Goal: Information Seeking & Learning: Understand process/instructions

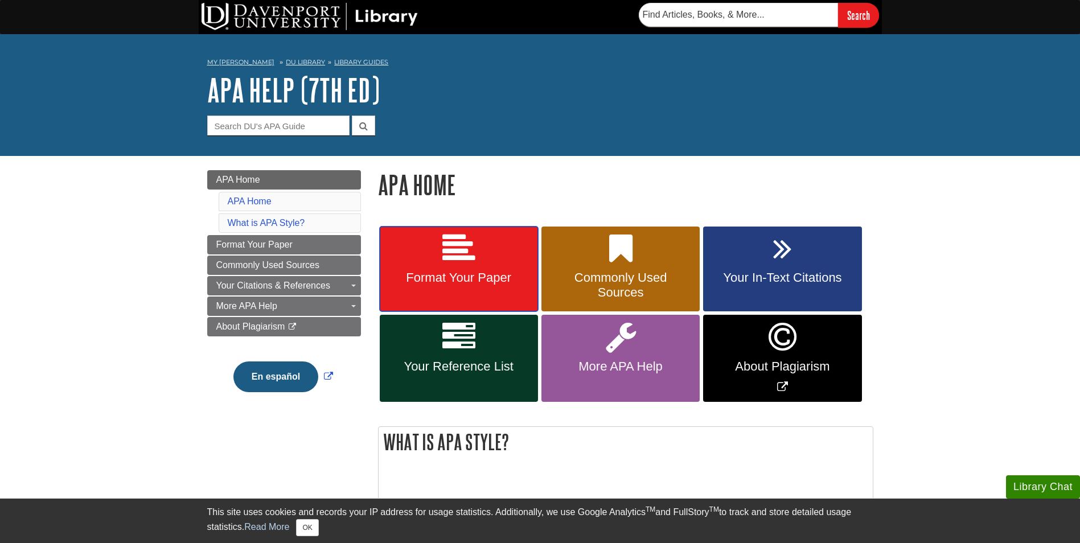
click at [467, 276] on span "Format Your Paper" at bounding box center [458, 277] width 141 height 15
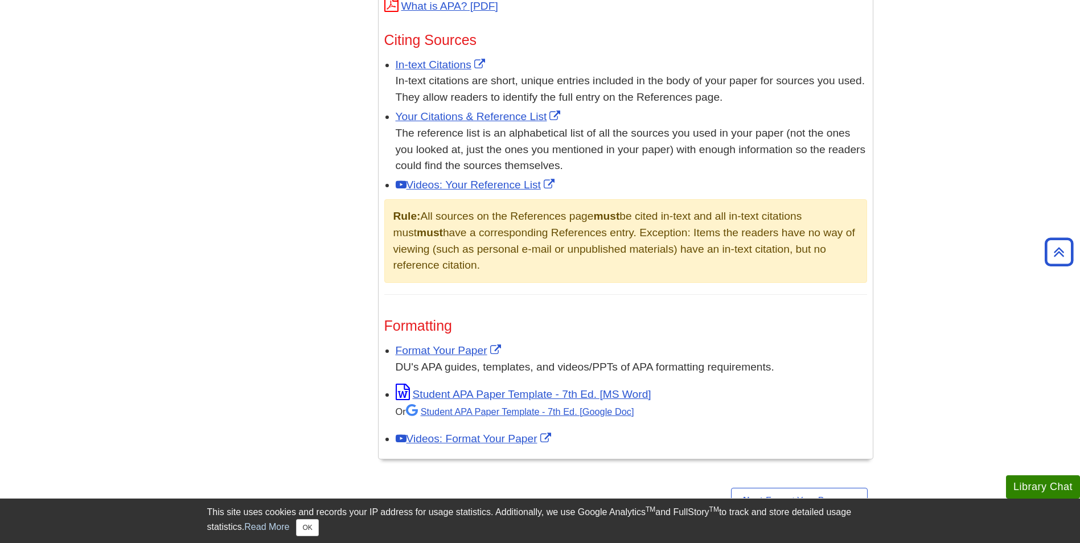
scroll to position [797, 0]
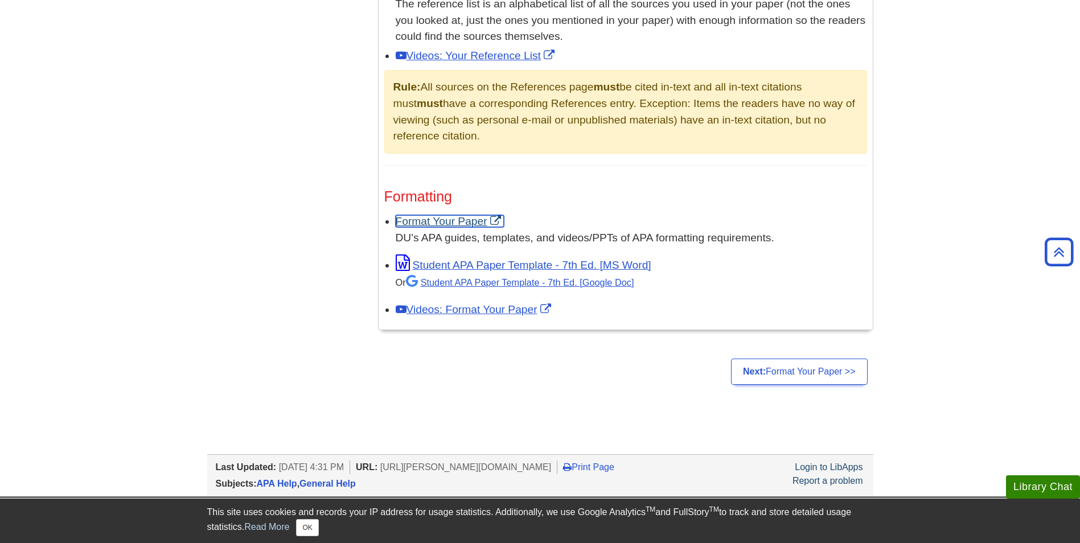
click at [449, 215] on link "Format Your Paper" at bounding box center [450, 221] width 108 height 12
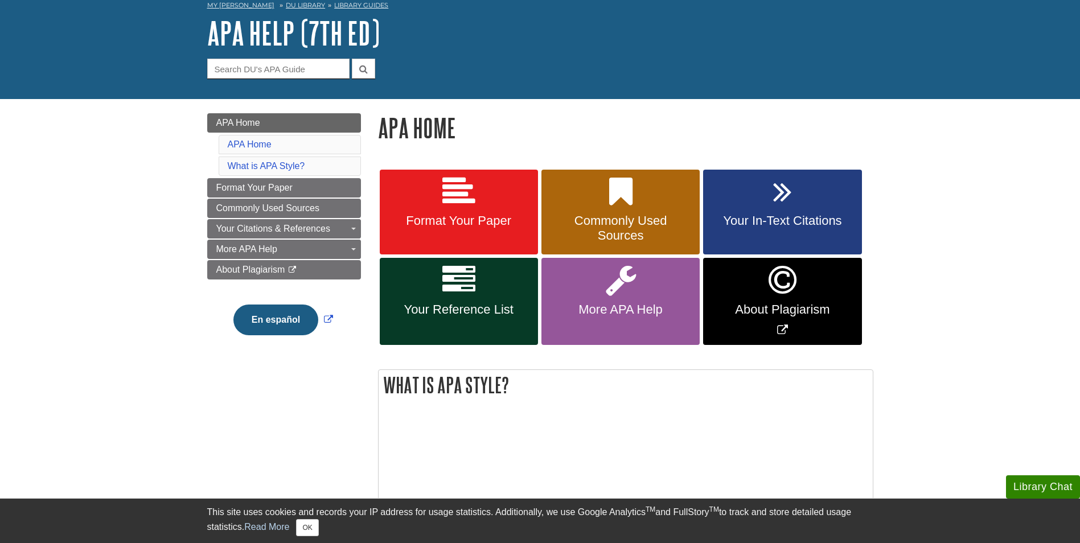
scroll to position [0, 0]
